Goal: Information Seeking & Learning: Learn about a topic

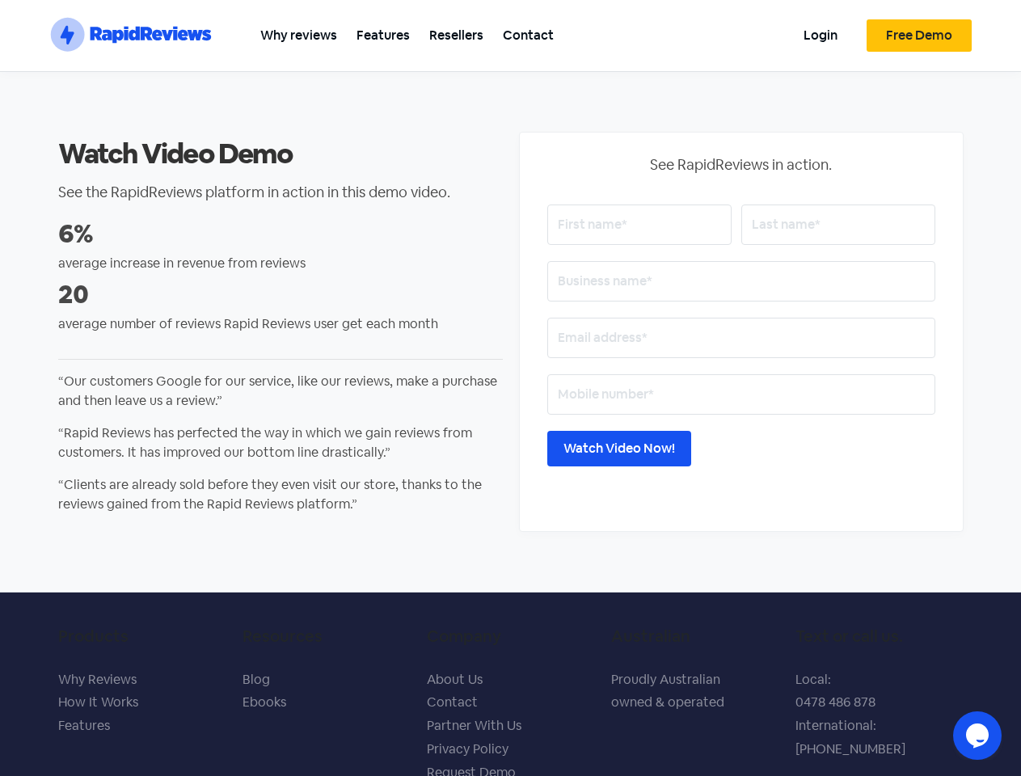
click at [1000, 21] on section ".st0{fill:#1652F0;} .st1{fill:none;} .st2{opacity:0.3;fill-rule:evenodd;clip-ru…" at bounding box center [510, 36] width 1021 height 72
click at [977, 736] on icon "Chat widget" at bounding box center [977, 735] width 23 height 24
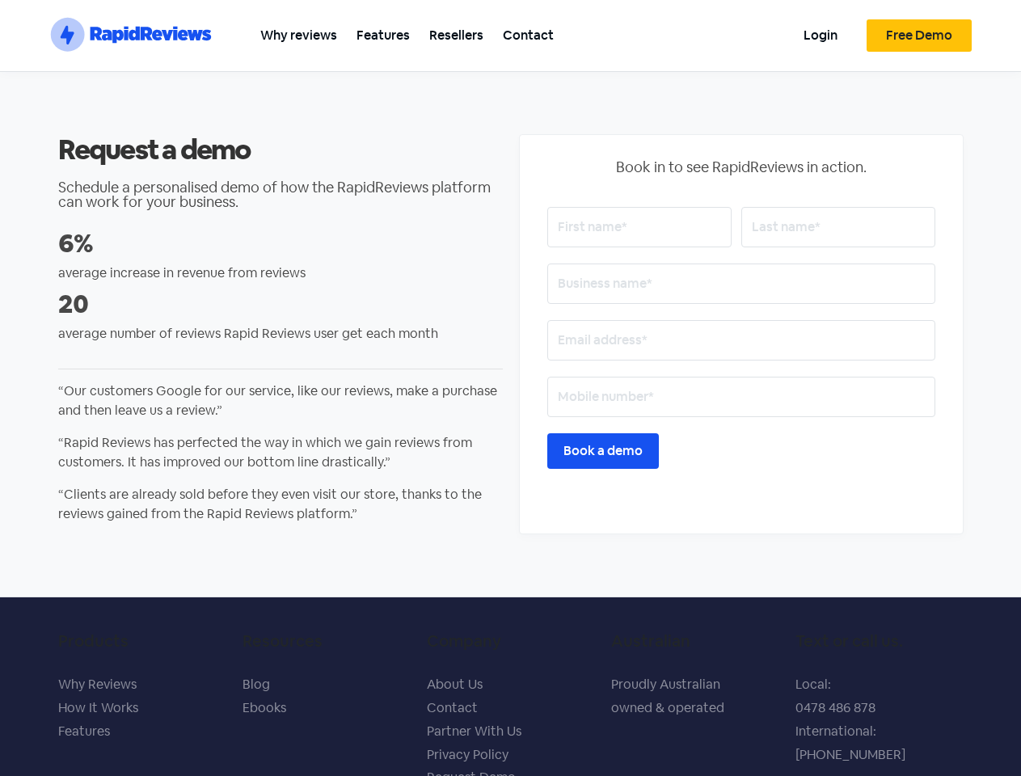
click at [1000, 21] on section ".st0{fill:#1652F0;} .st1{fill:none;} .st2{opacity:0.3;fill-rule:evenodd;clip-ru…" at bounding box center [510, 36] width 1021 height 72
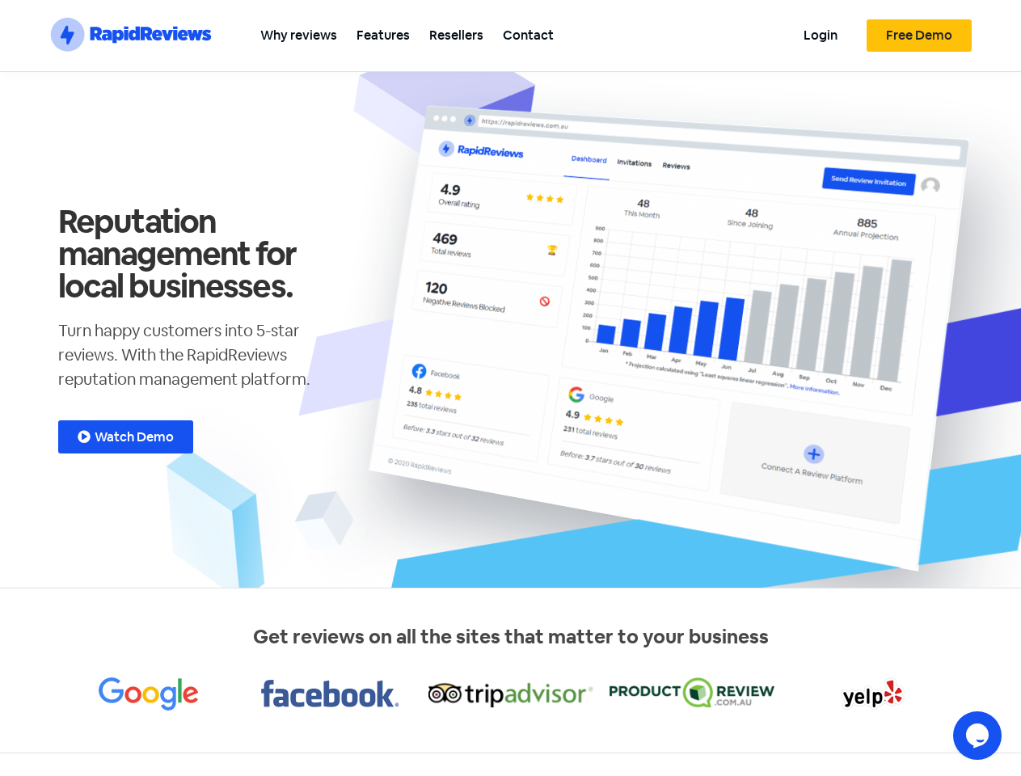
click at [1000, 21] on section ".st0{fill:#1652F0;} .st1{fill:none;} .st2{opacity:0.3;fill-rule:evenodd;clip-ru…" at bounding box center [510, 36] width 1021 height 72
click at [977, 736] on icon "Chat widget" at bounding box center [977, 735] width 23 height 24
